Goal: Task Accomplishment & Management: Manage account settings

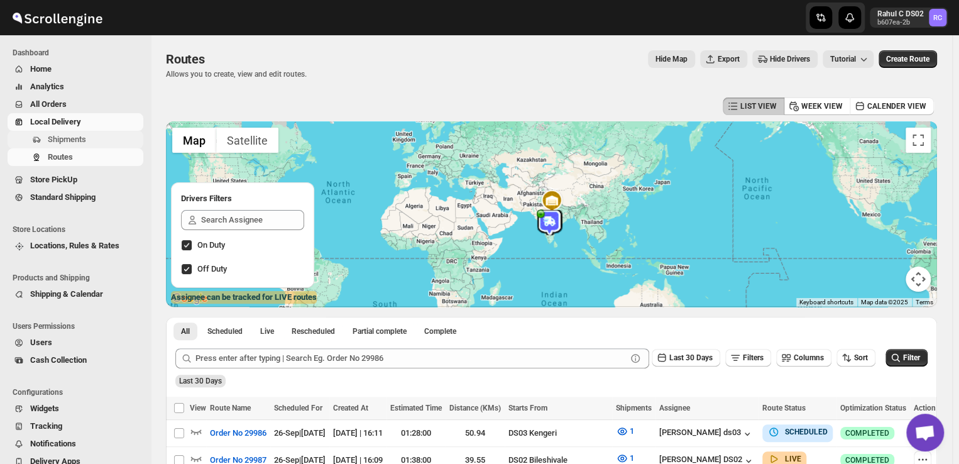
click at [67, 141] on span "Shipments" at bounding box center [67, 138] width 38 height 9
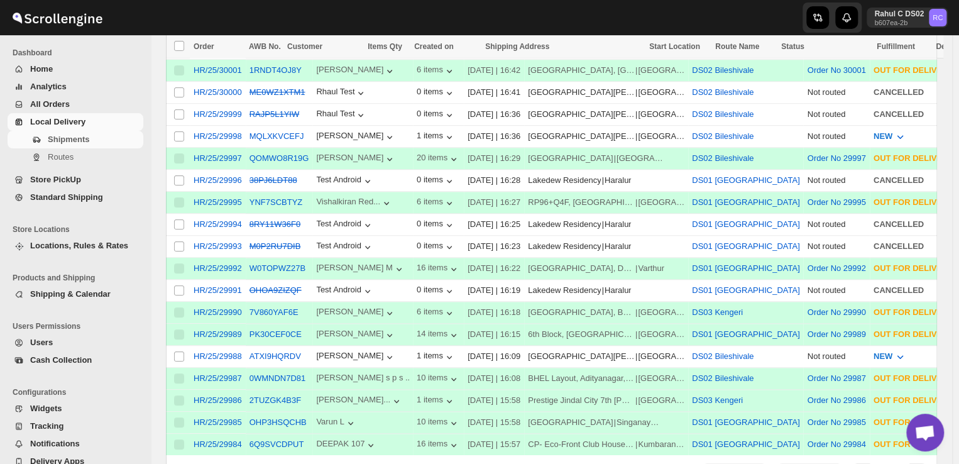
scroll to position [401, 0]
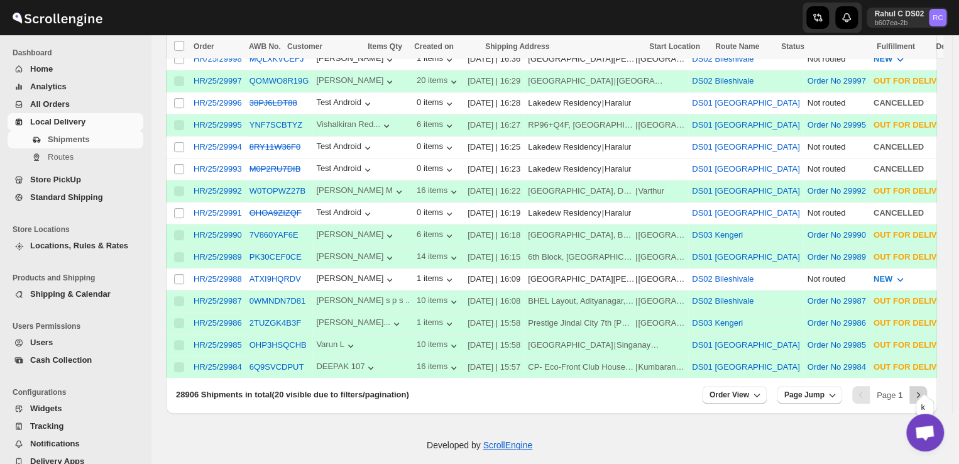
click at [920, 392] on icon "Next" at bounding box center [918, 395] width 3 height 6
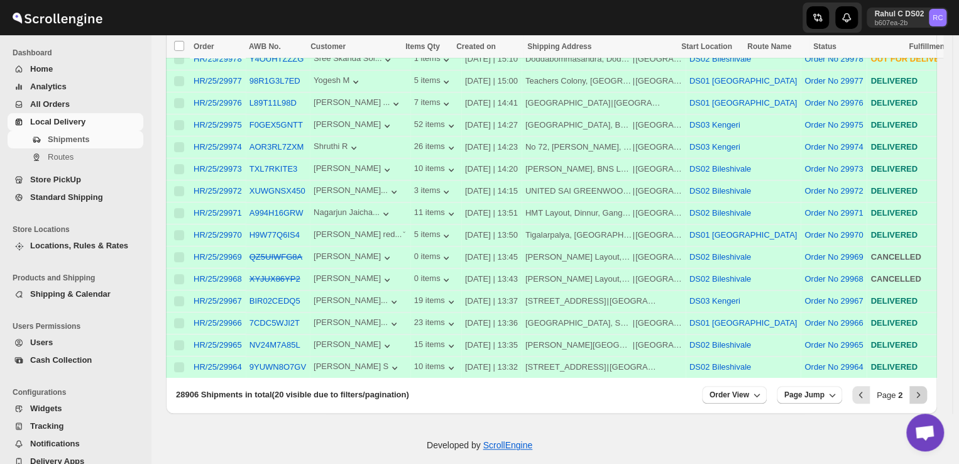
click at [920, 392] on icon "Next" at bounding box center [918, 395] width 3 height 6
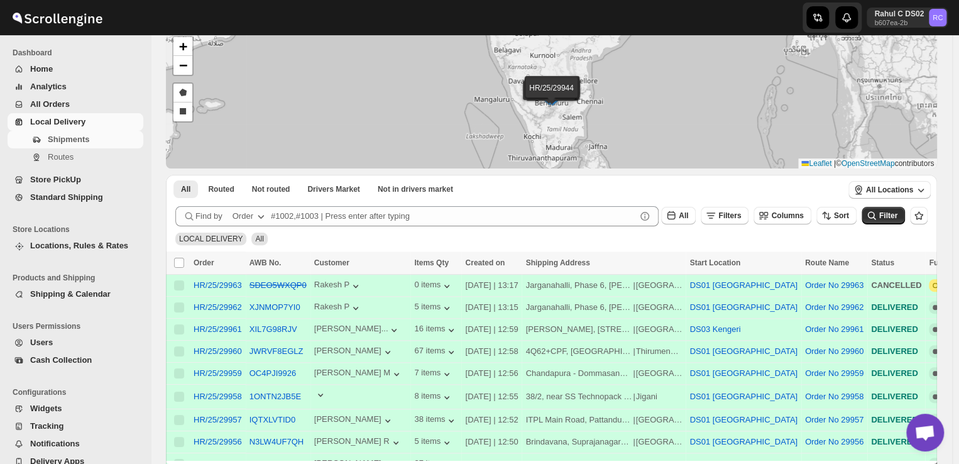
scroll to position [64, 0]
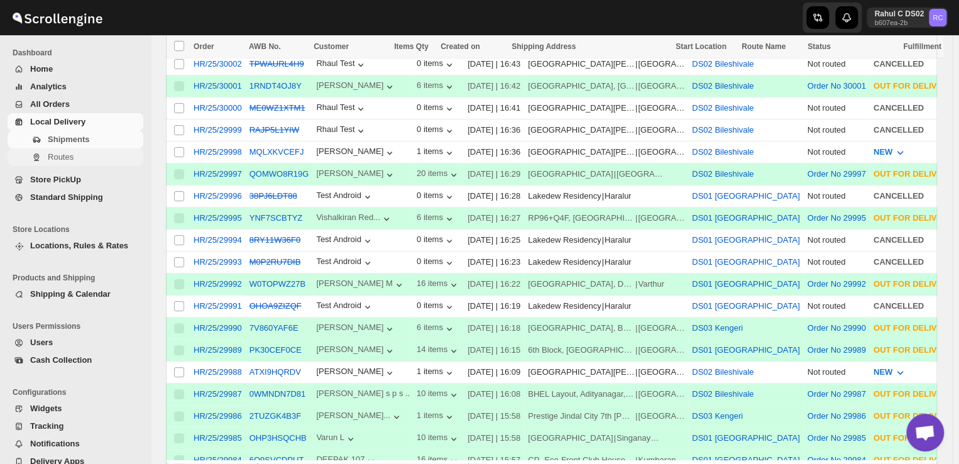
click at [76, 157] on span "Routes" at bounding box center [94, 157] width 93 height 13
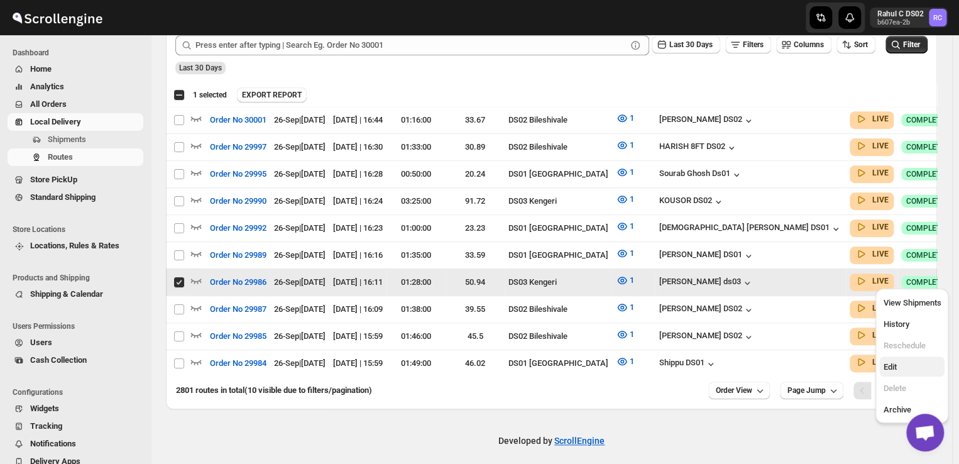
click at [891, 364] on span "Edit" at bounding box center [889, 366] width 13 height 9
checkbox input "false"
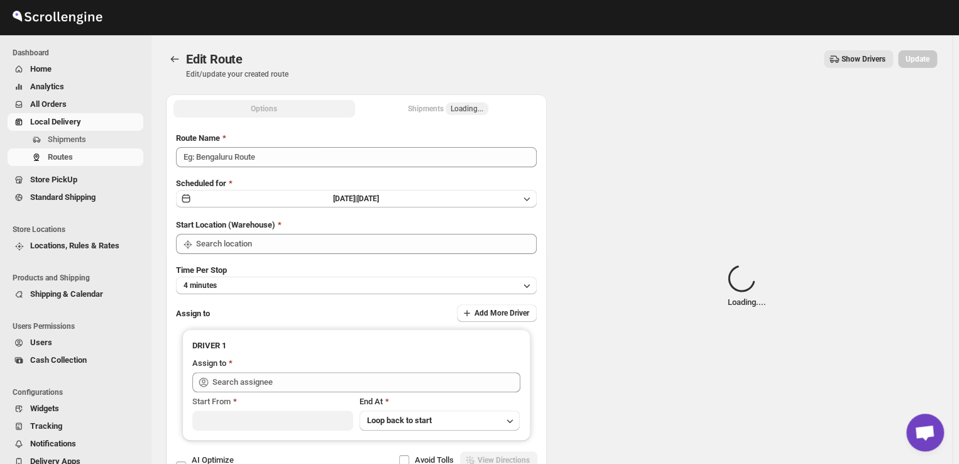
type input "Order No 29986"
type input "DS03 Kengeri"
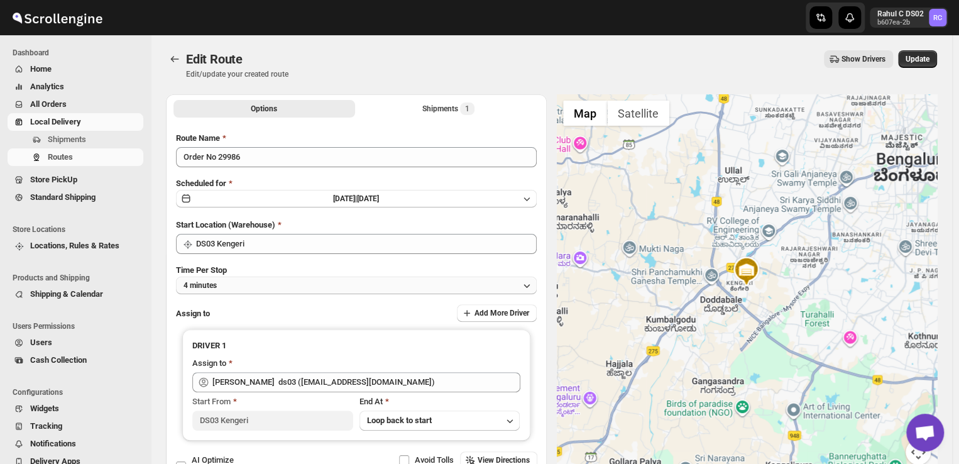
click at [245, 282] on button "4 minutes" at bounding box center [356, 286] width 361 height 18
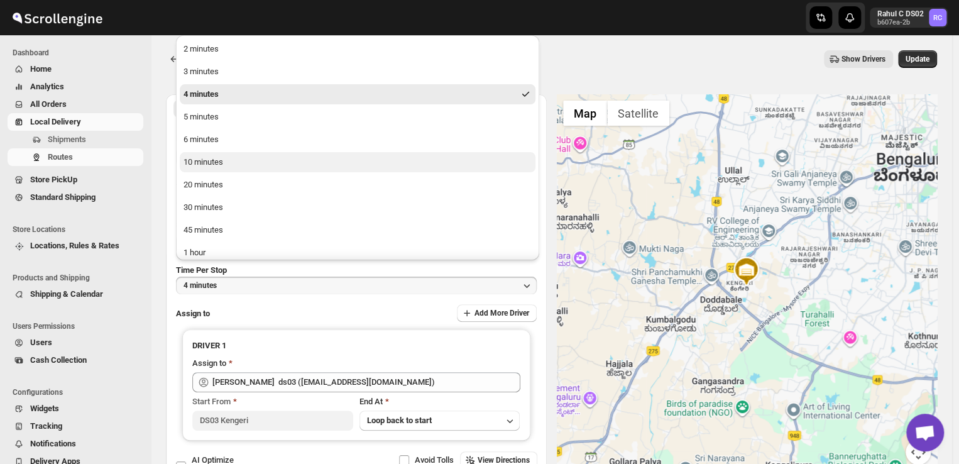
click at [211, 160] on div "10 minutes" at bounding box center [204, 162] width 40 height 13
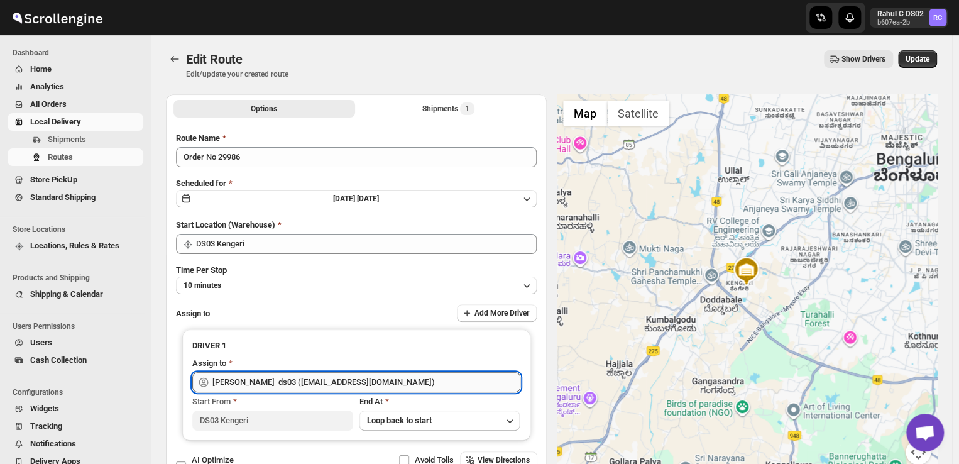
click at [417, 383] on input "Abdul Ahmed Laskar ds03 (dofesex377@dextrago.com)" at bounding box center [366, 382] width 308 height 20
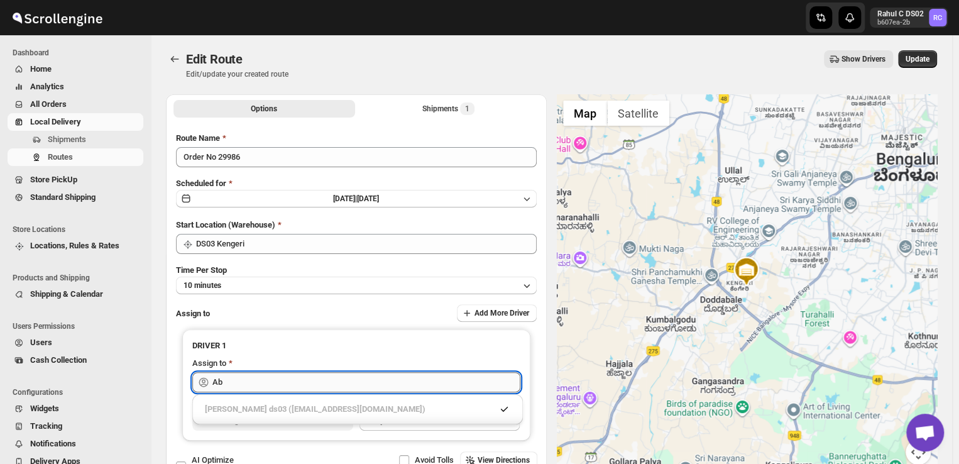
type input "A"
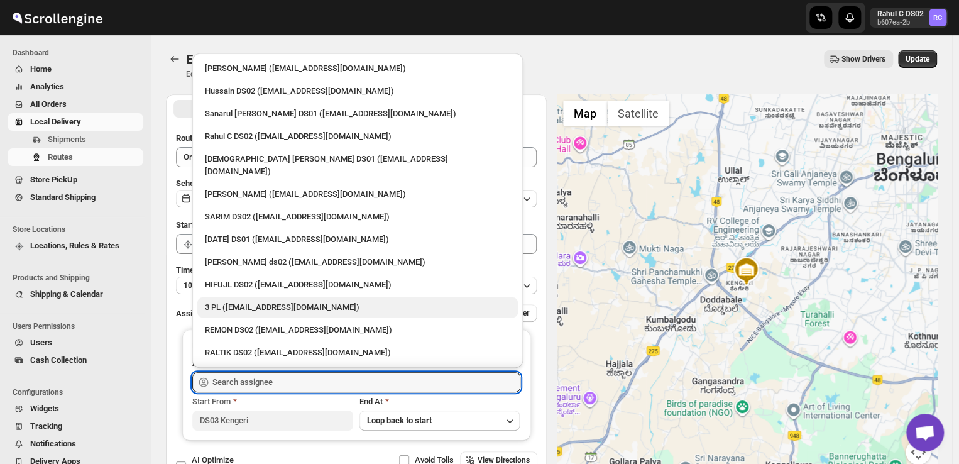
click at [329, 301] on div "3 PL (hello@home-run.co)" at bounding box center [357, 307] width 305 height 13
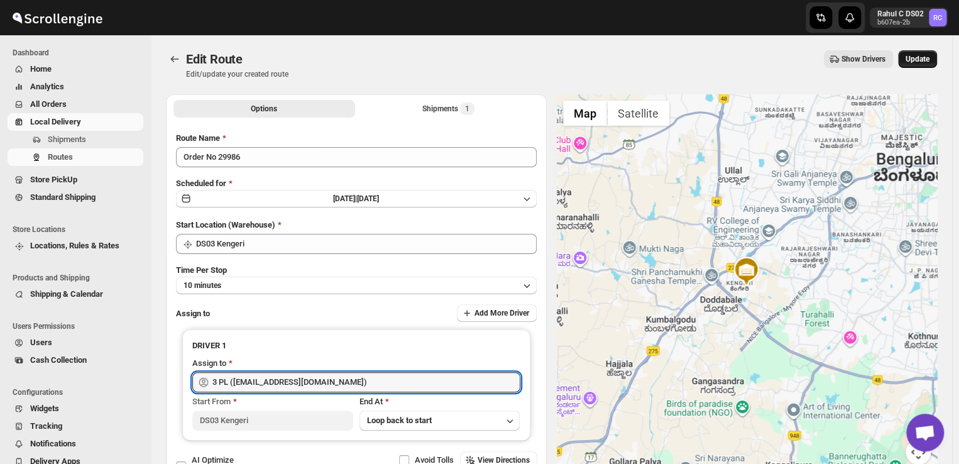
type input "3 PL (hello@home-run.co)"
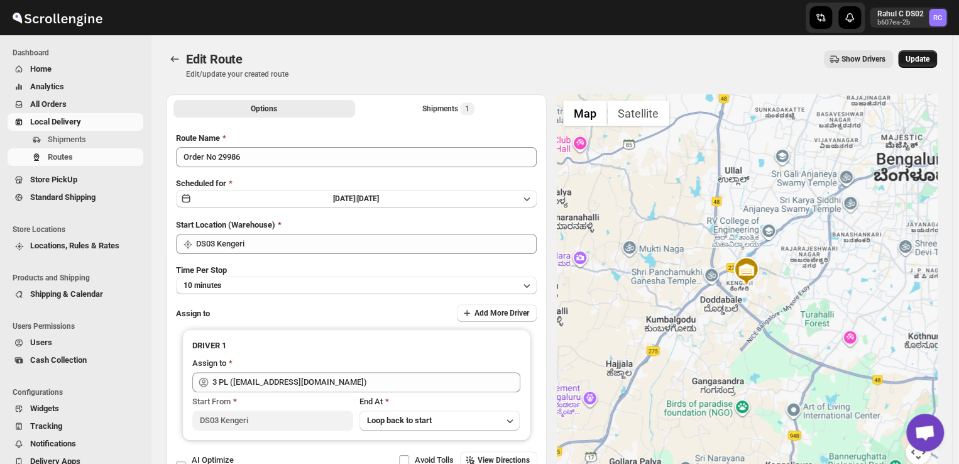
click at [919, 57] on span "Update" at bounding box center [918, 59] width 24 height 10
